Goal: Information Seeking & Learning: Learn about a topic

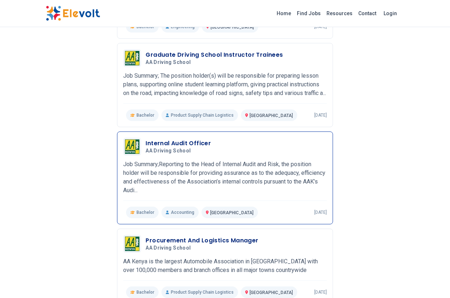
scroll to position [722, 0]
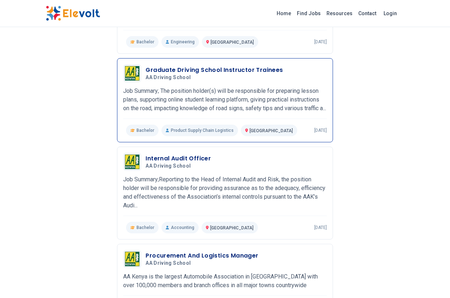
click at [204, 82] on div "Graduate Driving School Instructor Trainees AA Driving School [DATE] [DATE] [GE…" at bounding box center [224, 100] width 203 height 72
click at [170, 70] on h3 "Graduate Driving School Instructor Trainees" at bounding box center [213, 70] width 137 height 9
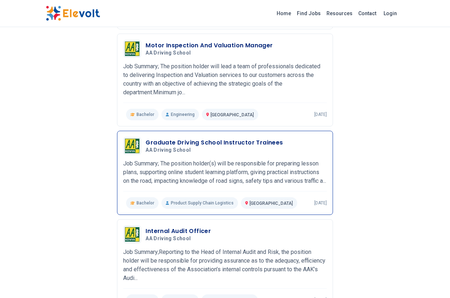
scroll to position [649, 0]
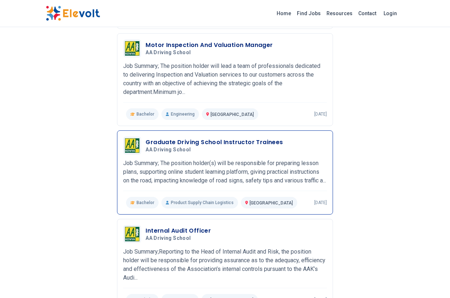
click at [196, 147] on h5 "AA Driving School" at bounding box center [212, 149] width 134 height 6
click at [198, 146] on h5 "AA Driving School" at bounding box center [212, 149] width 134 height 6
click at [199, 148] on h5 "AA Driving School" at bounding box center [212, 149] width 134 height 6
click at [165, 152] on div "Graduate Driving School Instructor Trainees AA Driving School [DATE] [DATE] [GE…" at bounding box center [224, 172] width 203 height 72
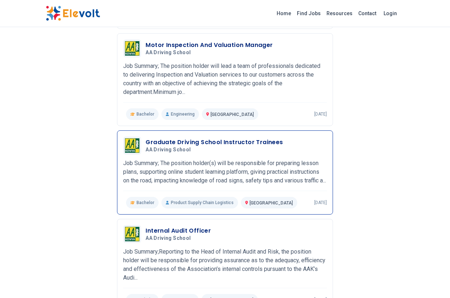
click at [165, 151] on div "Graduate Driving School Instructor Trainees AA Driving School [DATE] [DATE]" at bounding box center [224, 145] width 203 height 18
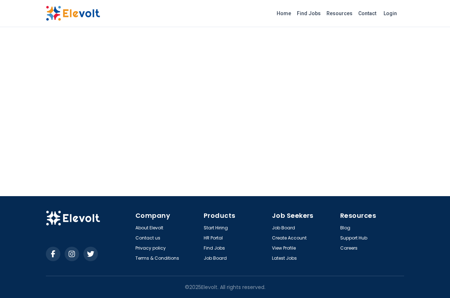
scroll to position [283, 0]
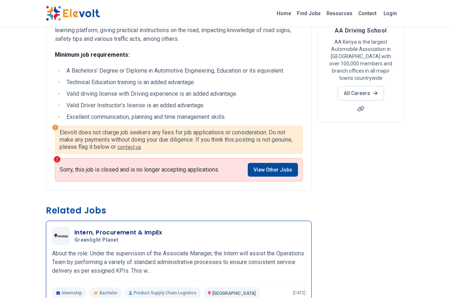
scroll to position [72, 0]
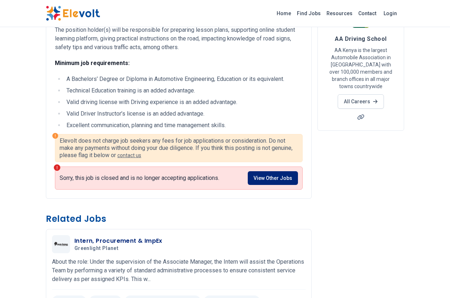
click at [267, 175] on link "View Other Jobs" at bounding box center [272, 178] width 50 height 14
click at [267, 174] on link "View Other Jobs" at bounding box center [272, 178] width 50 height 14
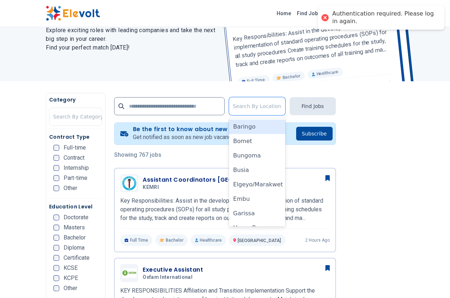
scroll to position [59, 0]
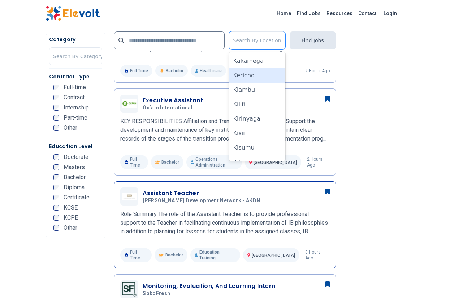
scroll to position [289, 0]
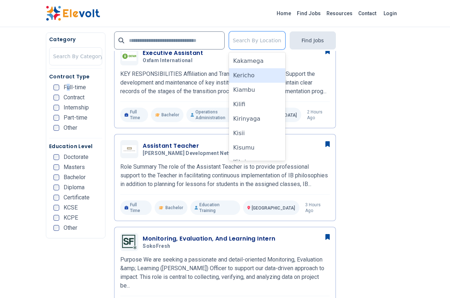
drag, startPoint x: 68, startPoint y: 84, endPoint x: 87, endPoint y: 85, distance: 19.1
click at [70, 84] on span "Full-time" at bounding box center [74, 87] width 22 height 6
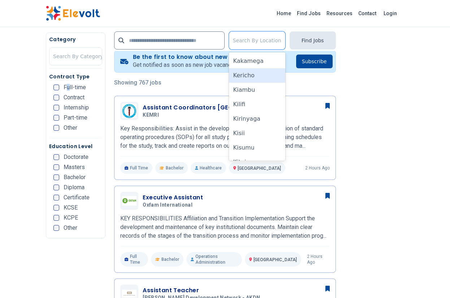
scroll to position [0, 0]
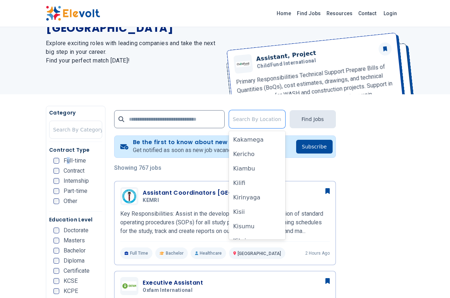
scroll to position [72, 0]
